Goal: Task Accomplishment & Management: Complete application form

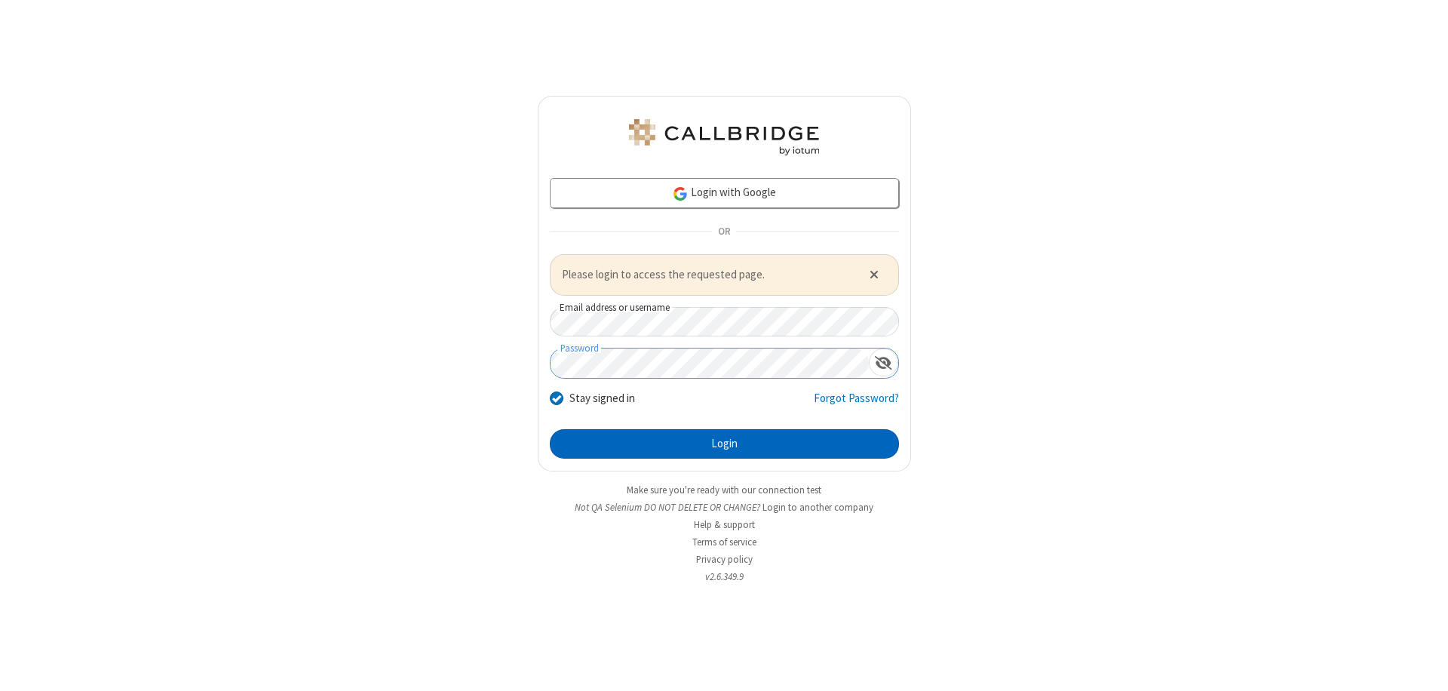
click at [724, 443] on button "Login" at bounding box center [724, 444] width 349 height 30
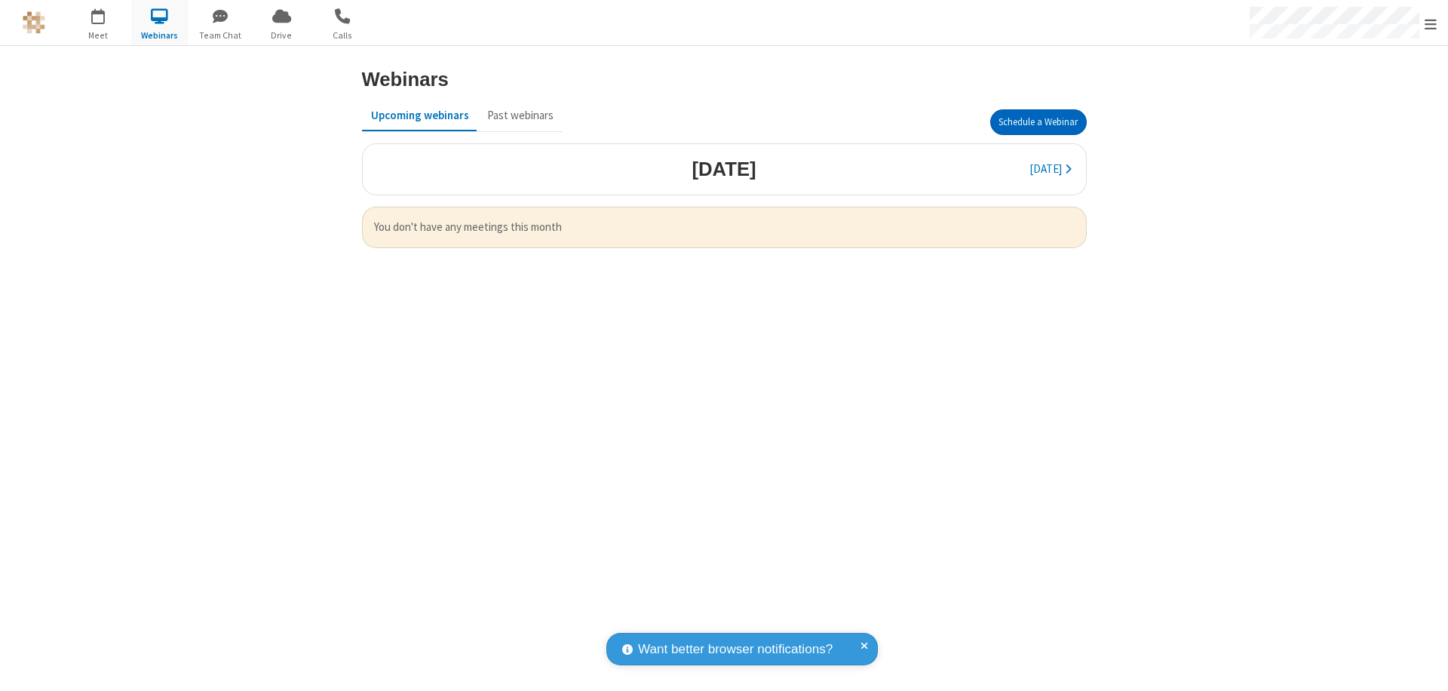
click at [1038, 122] on button "Schedule a Webinar" at bounding box center [1038, 122] width 97 height 26
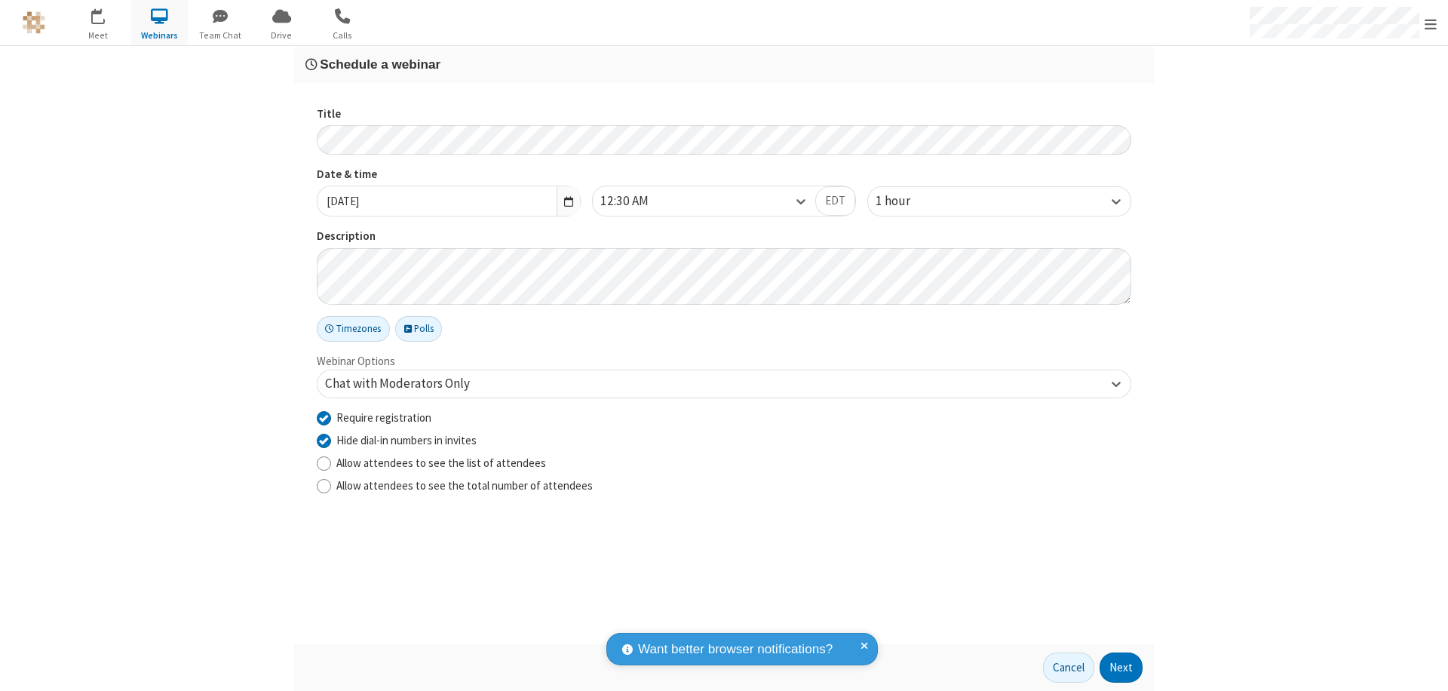
click at [324, 417] on input "Require registration" at bounding box center [324, 418] width 14 height 16
checkbox input "false"
click at [1122, 668] on button "Next" at bounding box center [1121, 667] width 43 height 30
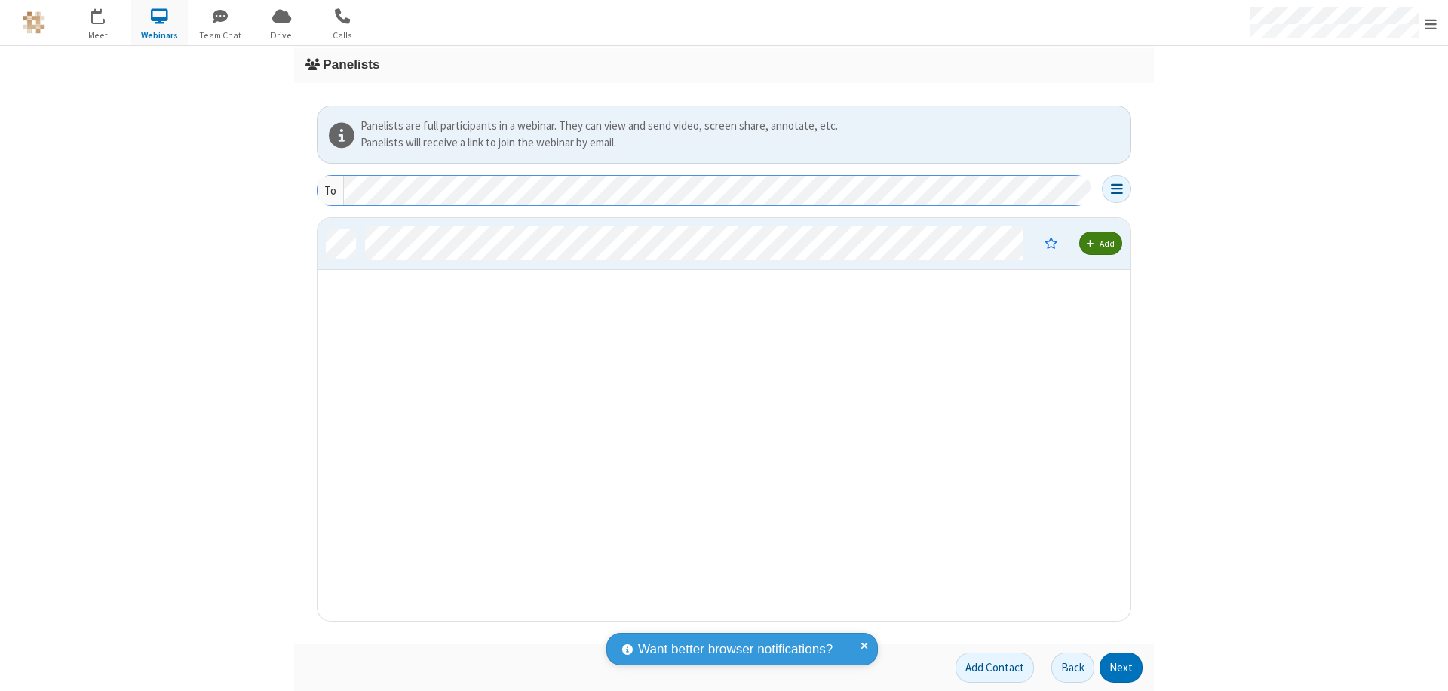
scroll to position [391, 802]
click at [1122, 668] on button "Next" at bounding box center [1121, 667] width 43 height 30
